Goal: Task Accomplishment & Management: Complete application form

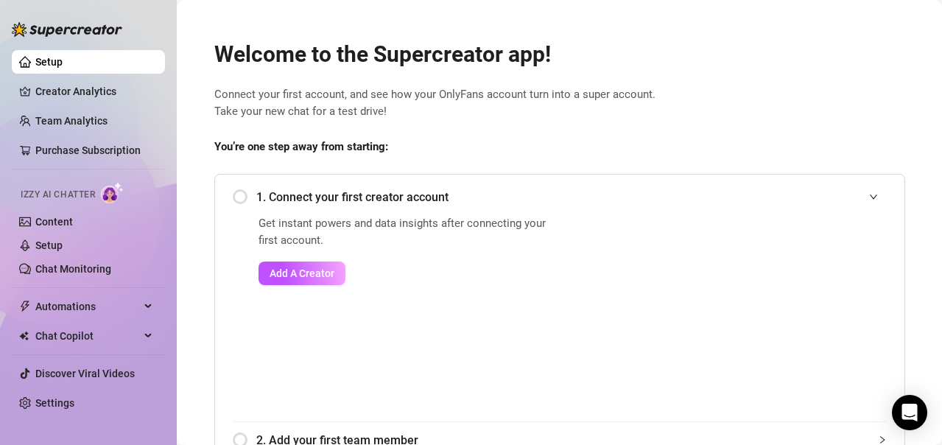
scroll to position [74, 0]
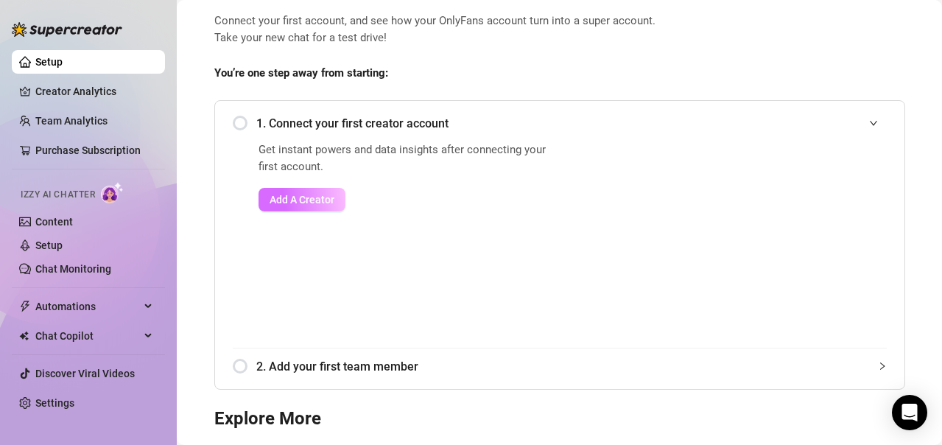
click at [302, 200] on span "Add A Creator" at bounding box center [302, 200] width 65 height 12
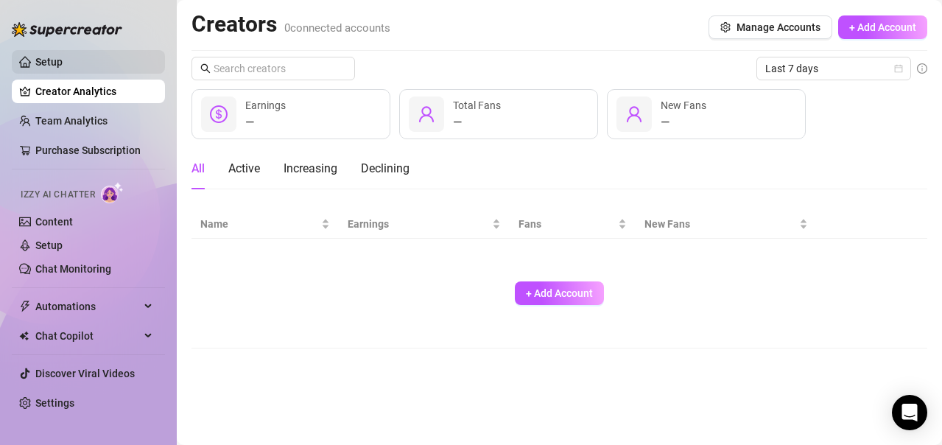
click at [51, 60] on link "Setup" at bounding box center [48, 62] width 27 height 12
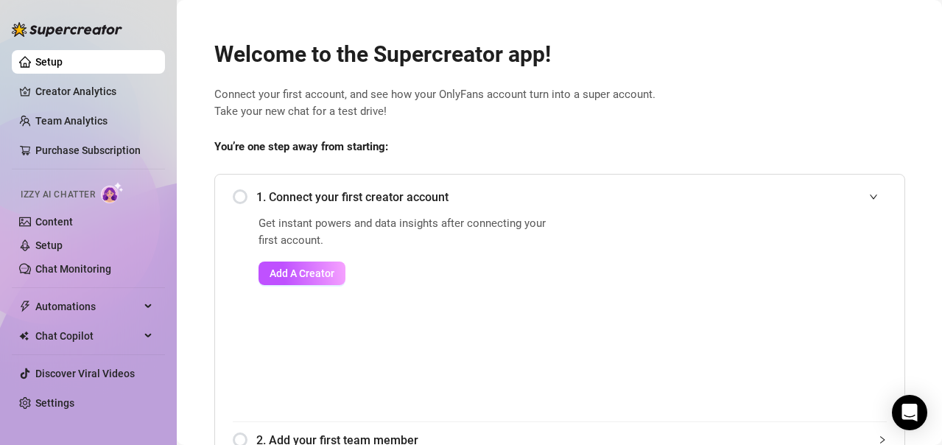
click at [233, 193] on div "1. Connect your first creator account" at bounding box center [560, 197] width 654 height 36
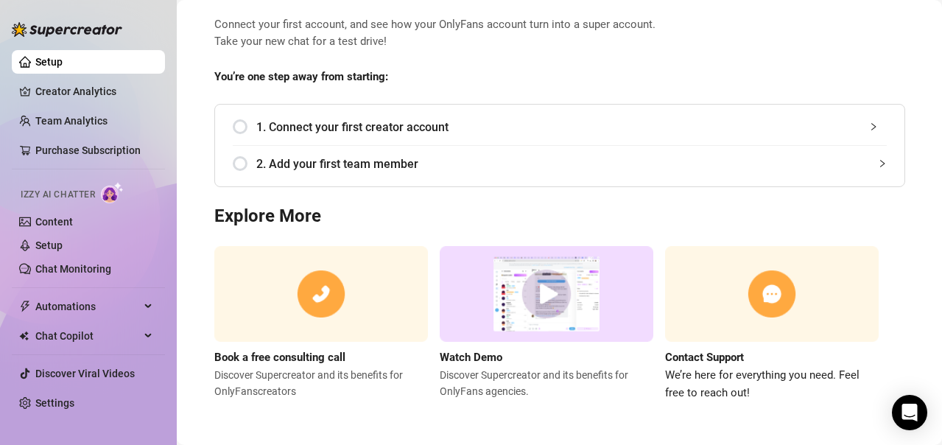
scroll to position [71, 0]
click at [305, 133] on span "1. Connect your first creator account" at bounding box center [571, 126] width 631 height 18
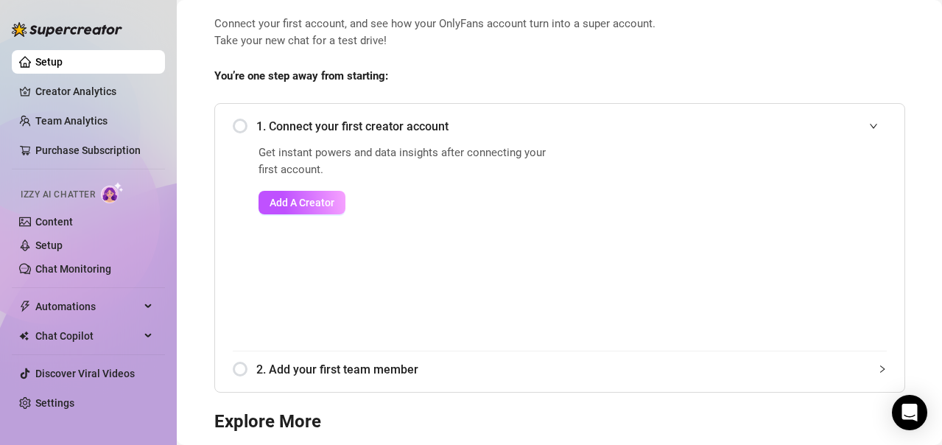
scroll to position [144, 0]
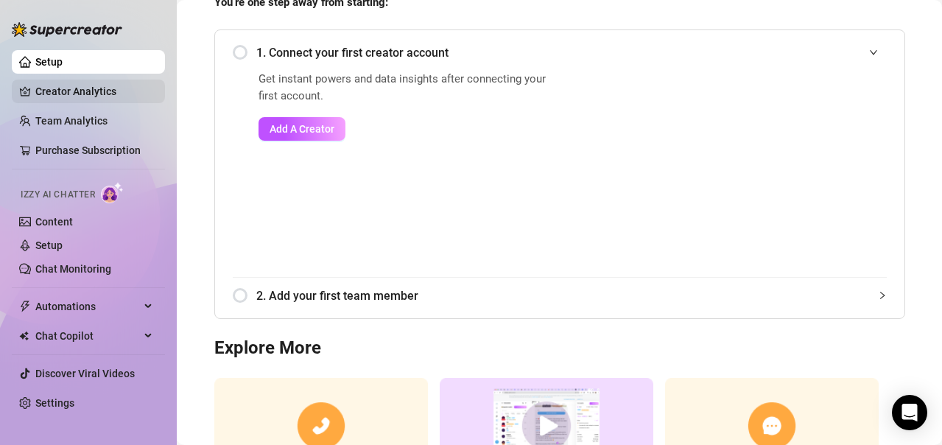
click at [83, 95] on link "Creator Analytics" at bounding box center [94, 92] width 118 height 24
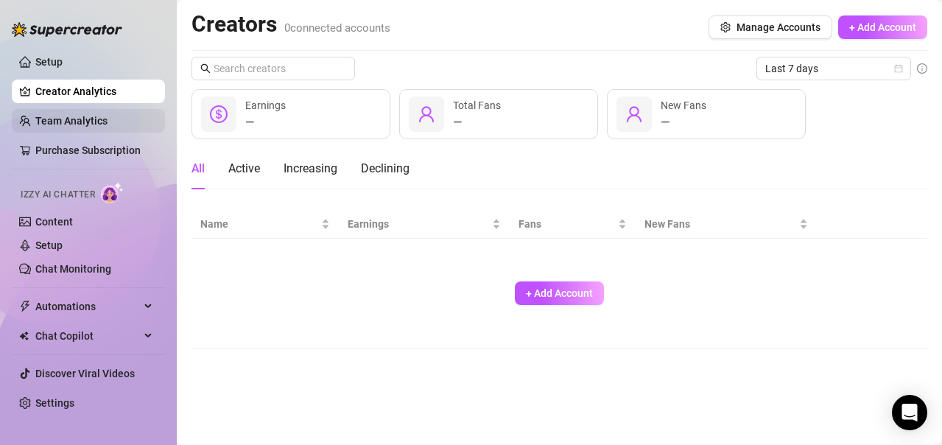
click at [105, 116] on link "Team Analytics" at bounding box center [71, 121] width 72 height 12
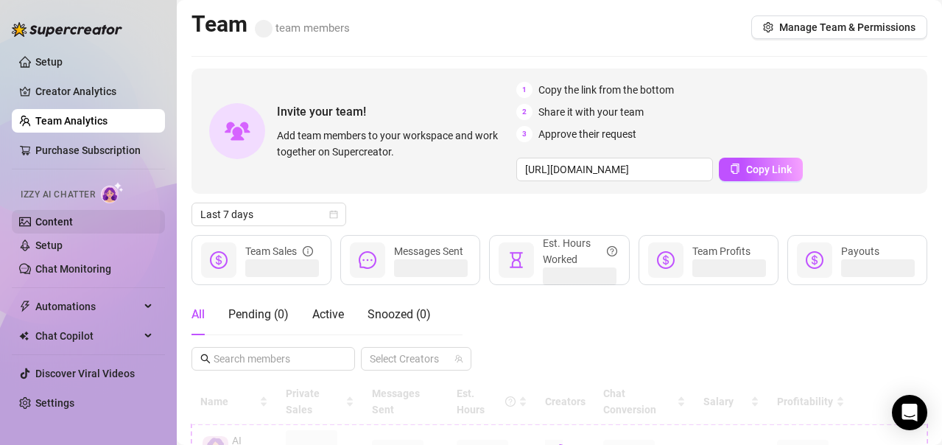
click at [69, 216] on link "Content" at bounding box center [54, 222] width 38 height 12
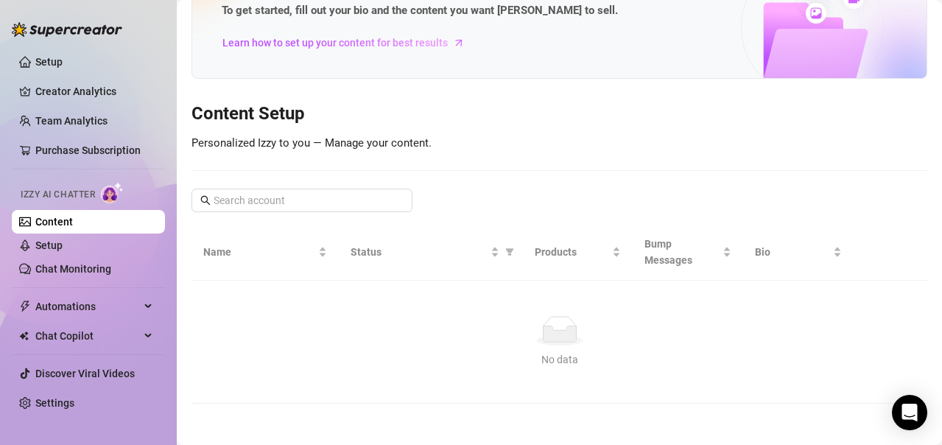
scroll to position [87, 0]
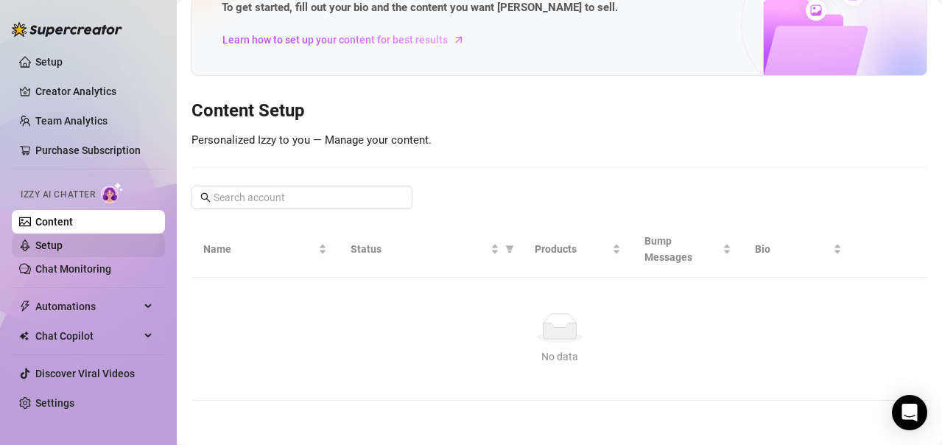
click at [63, 239] on link "Setup" at bounding box center [48, 245] width 27 height 12
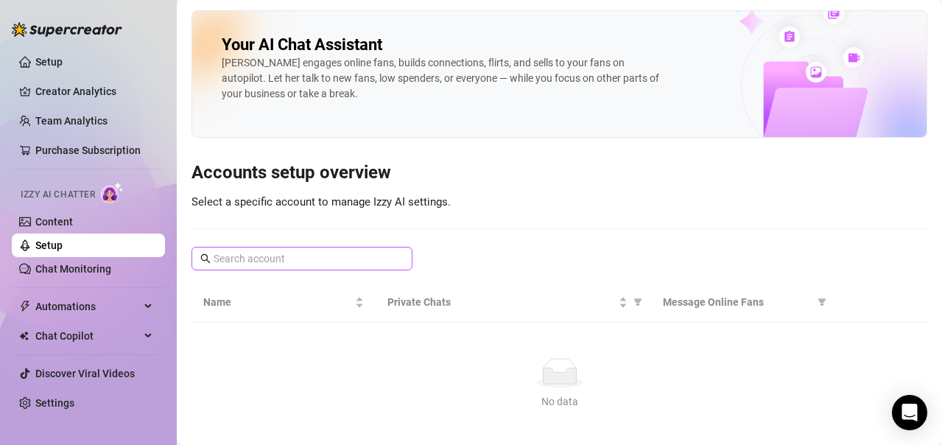
scroll to position [45, 0]
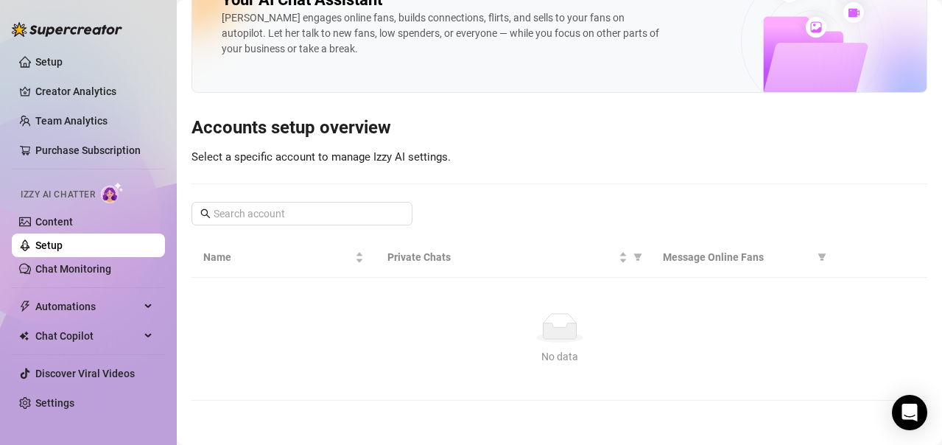
click at [63, 243] on link "Setup" at bounding box center [48, 245] width 27 height 12
click at [72, 264] on link "Chat Monitoring" at bounding box center [73, 269] width 76 height 12
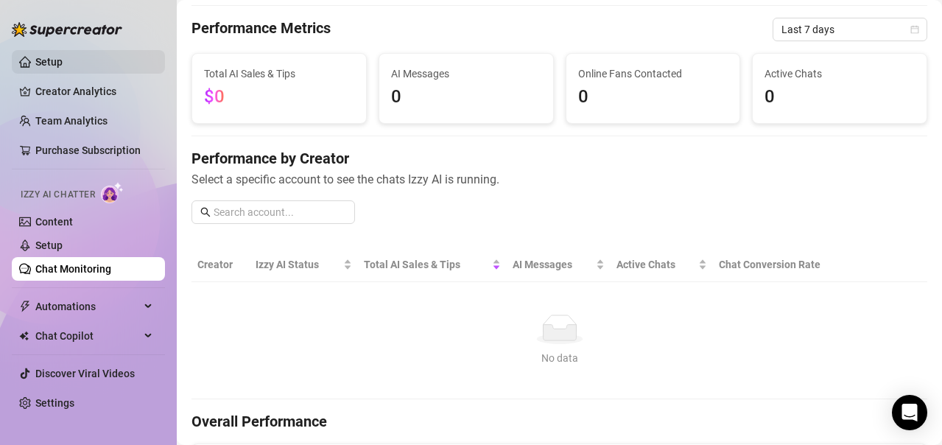
click at [56, 56] on link "Setup" at bounding box center [48, 62] width 27 height 12
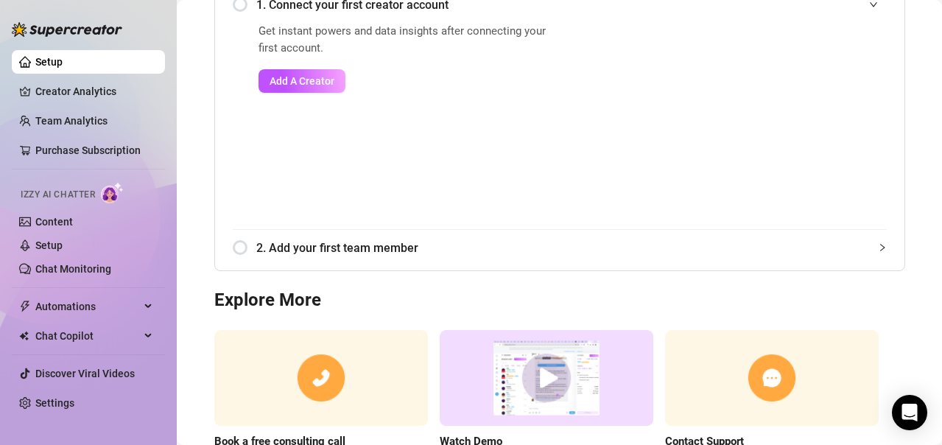
scroll to position [266, 0]
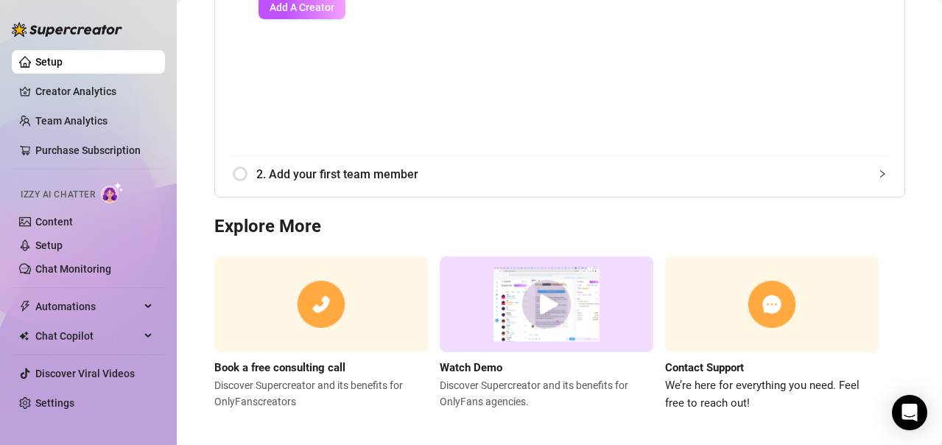
click at [240, 171] on div "2. Add your first team member" at bounding box center [560, 174] width 654 height 36
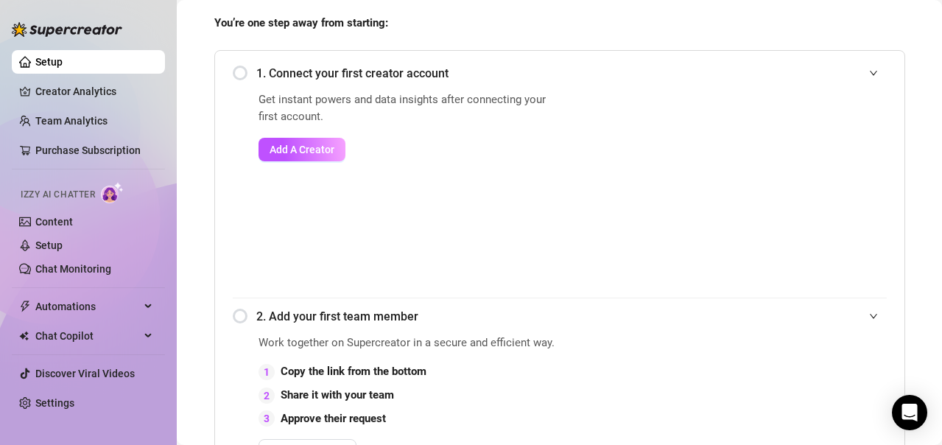
scroll to position [41, 0]
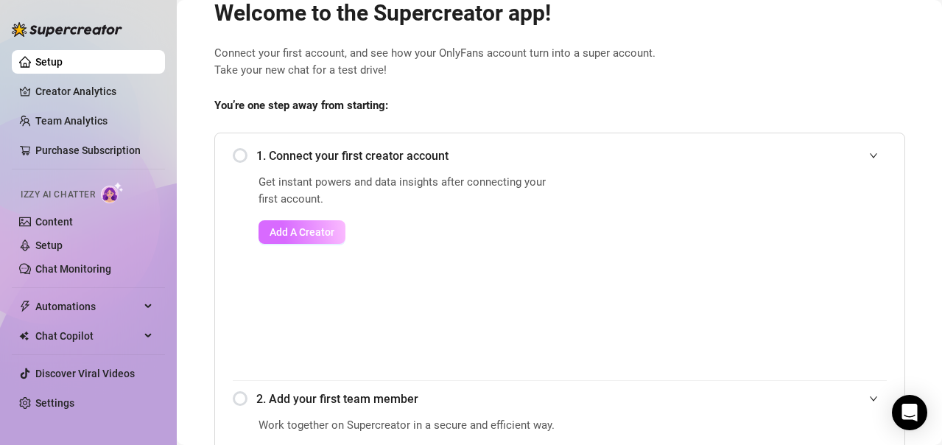
click at [284, 237] on span "Add A Creator" at bounding box center [302, 232] width 65 height 12
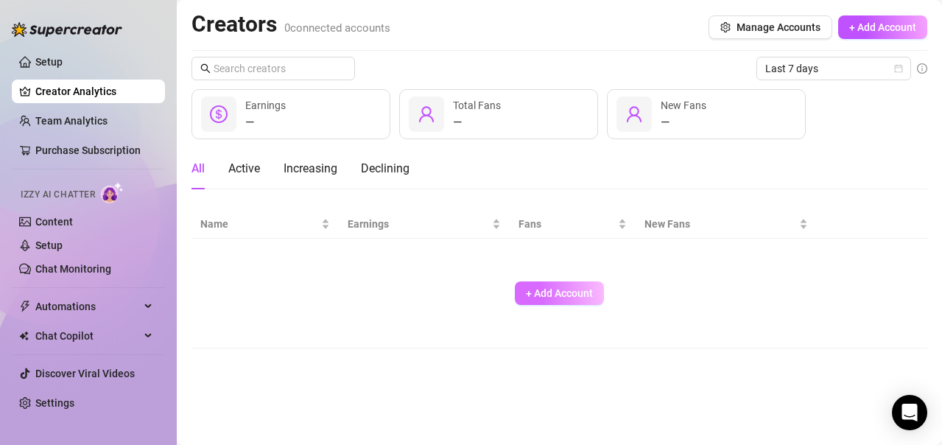
click at [562, 299] on span "+ Add Account" at bounding box center [559, 293] width 67 height 12
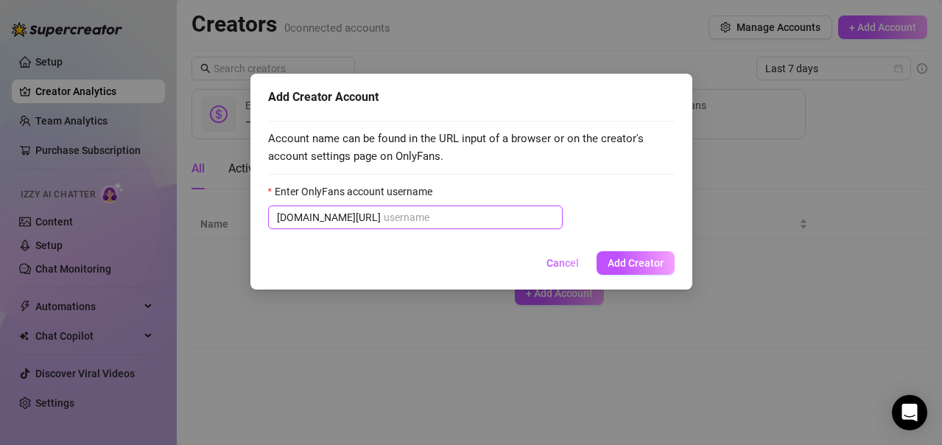
click at [384, 217] on input "Enter OnlyFans account username" at bounding box center [469, 217] width 170 height 16
click at [332, 189] on label "Enter OnlyFans account username" at bounding box center [355, 191] width 174 height 16
click at [384, 209] on input "Enter OnlyFans account username" at bounding box center [469, 217] width 170 height 16
click at [332, 189] on label "Enter OnlyFans account username" at bounding box center [355, 191] width 174 height 16
click at [384, 209] on input "Enter OnlyFans account username" at bounding box center [469, 217] width 170 height 16
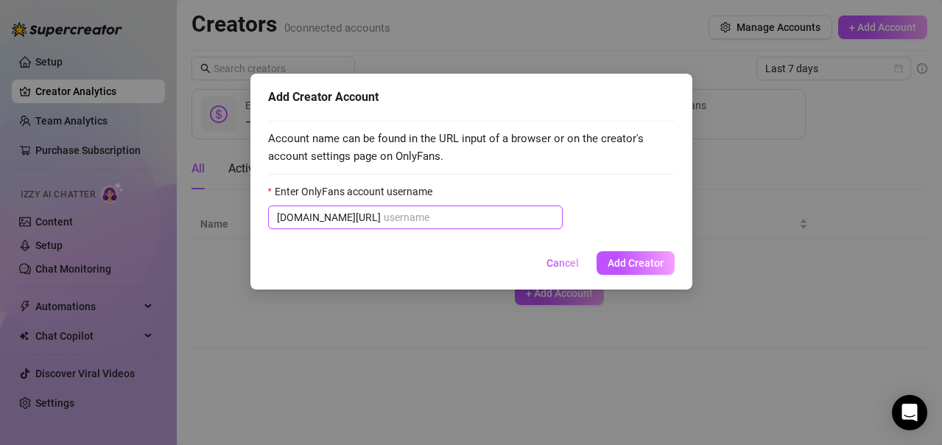
click at [421, 220] on input "Enter OnlyFans account username" at bounding box center [469, 217] width 170 height 16
